Goal: Transaction & Acquisition: Register for event/course

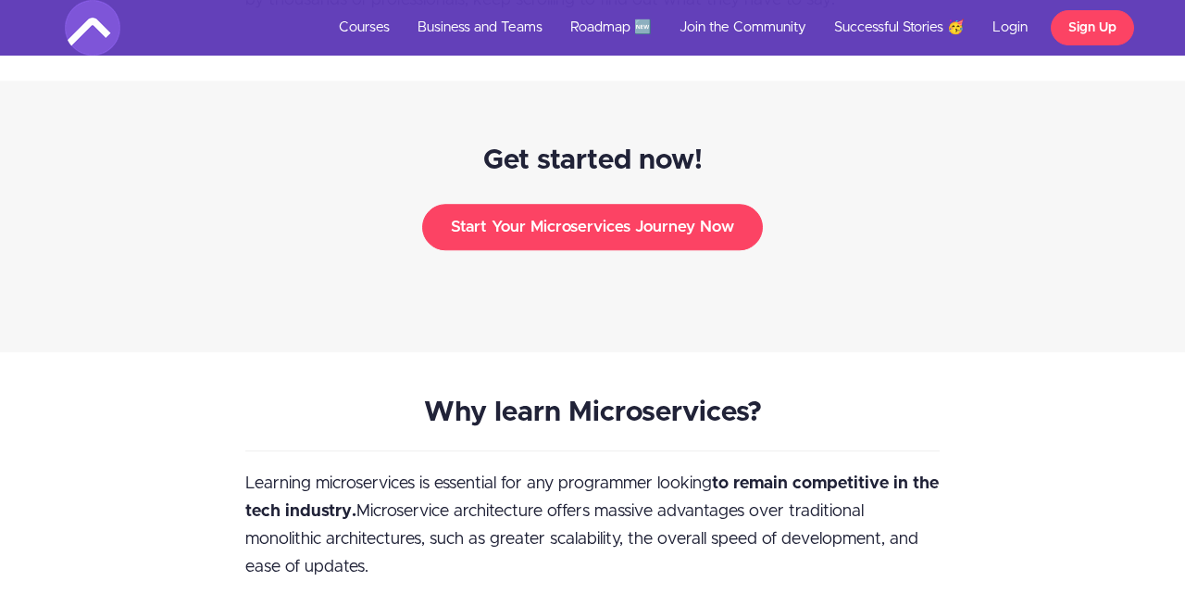
scroll to position [2046, 0]
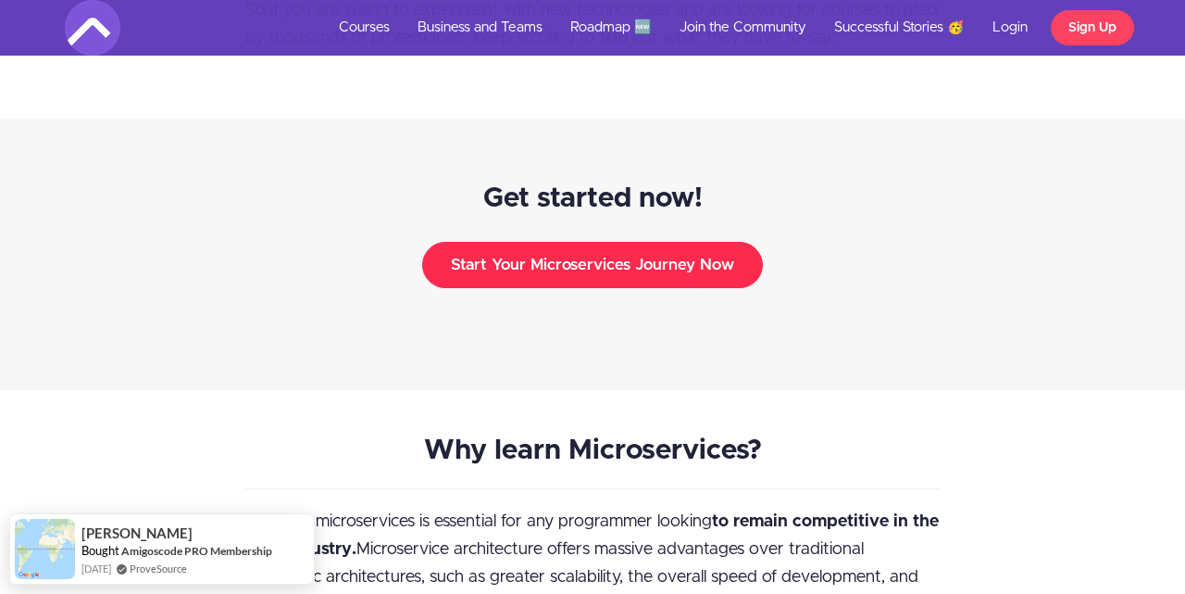
click at [553, 244] on button "Start Your Microservices Journey Now" at bounding box center [592, 265] width 341 height 46
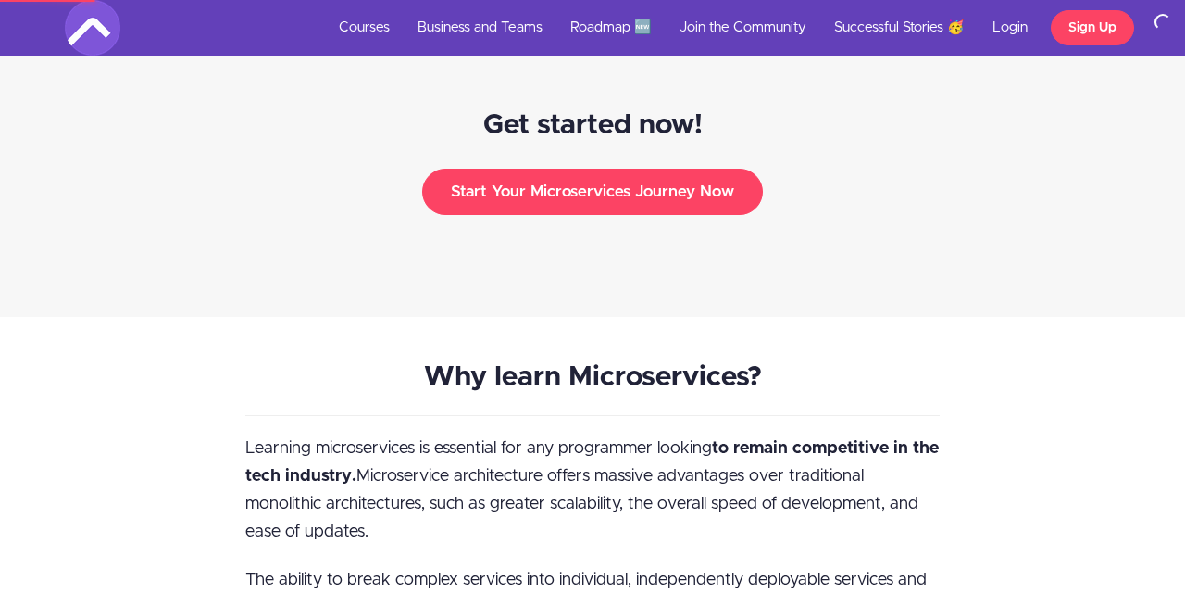
scroll to position [2120, 0]
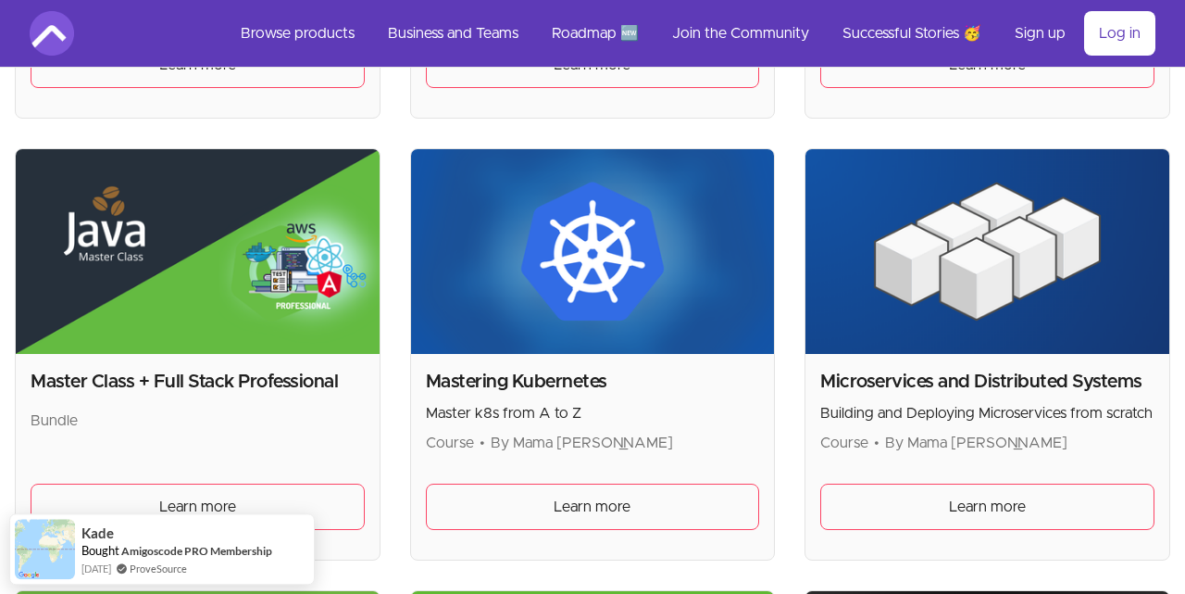
scroll to position [3274, 0]
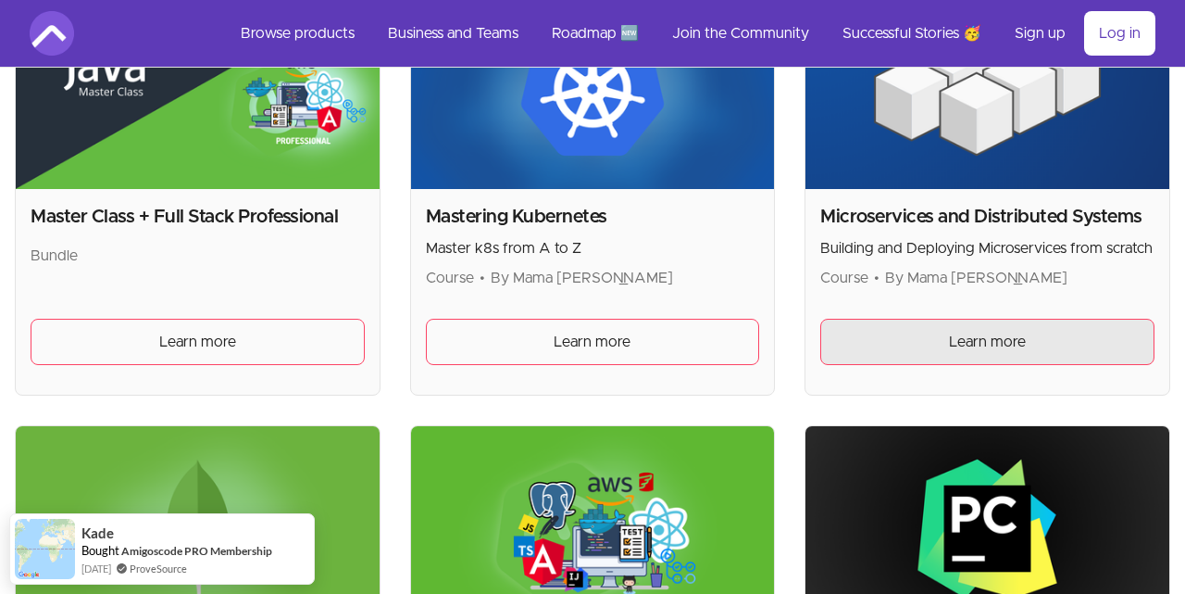
click at [969, 338] on span "Learn more" at bounding box center [987, 342] width 77 height 22
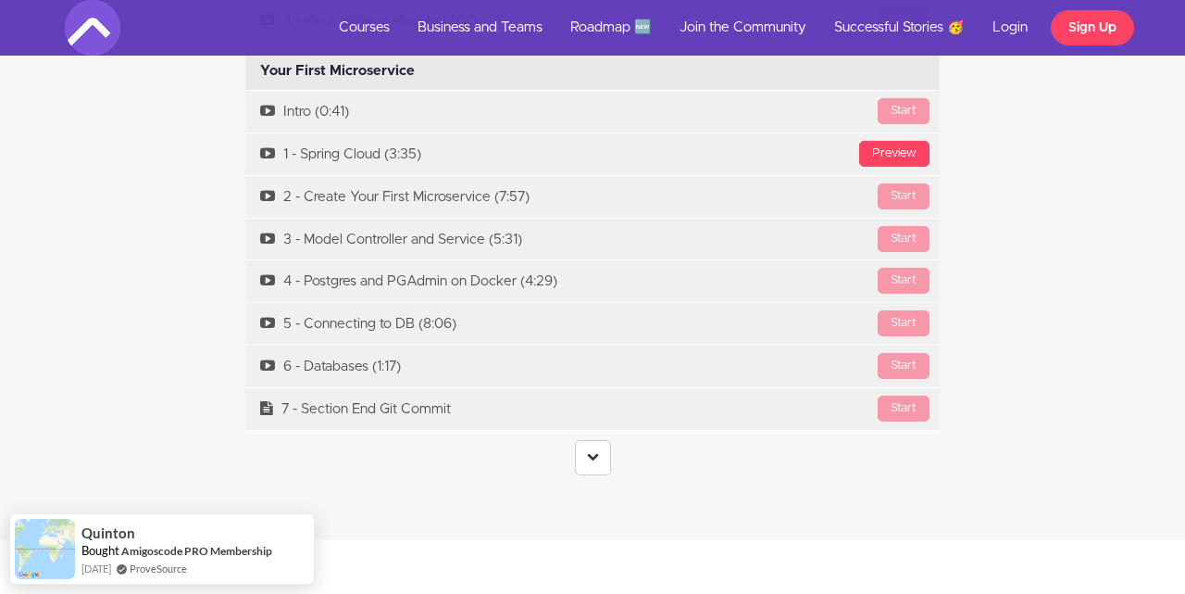
scroll to position [5393, 0]
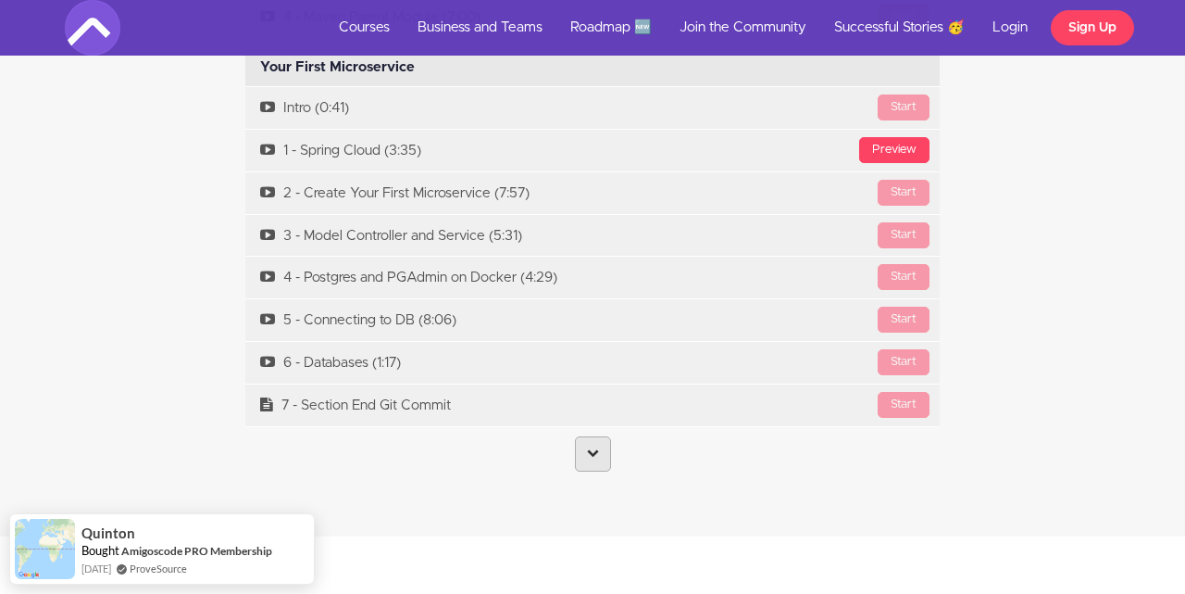
click at [581, 436] on link at bounding box center [593, 453] width 36 height 35
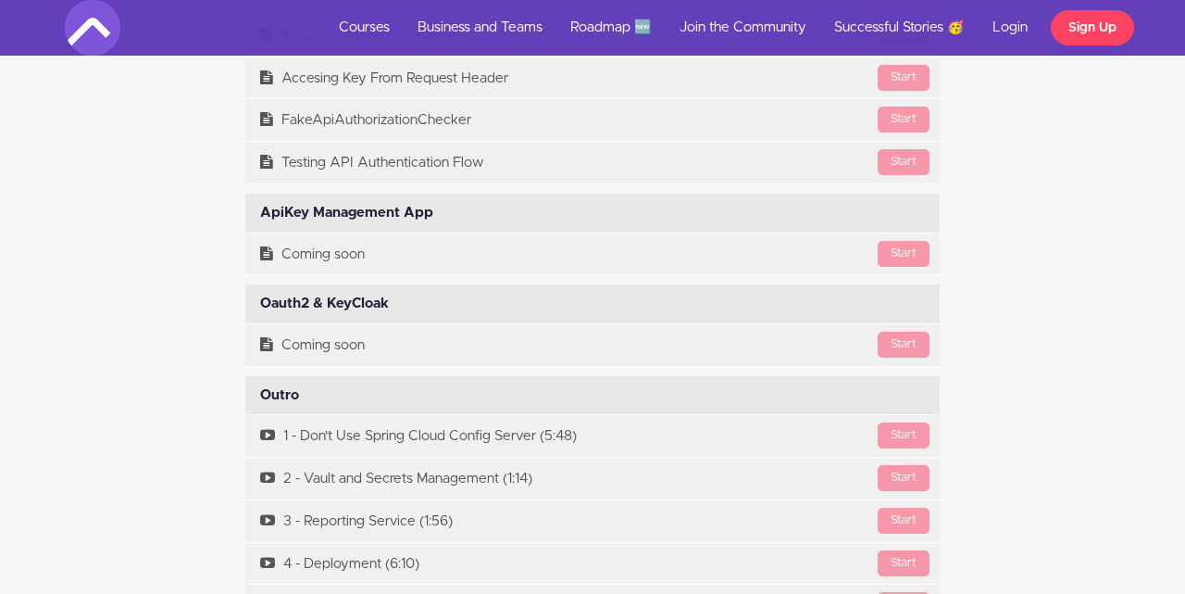
scroll to position [13771, 0]
